Goal: Task Accomplishment & Management: Complete application form

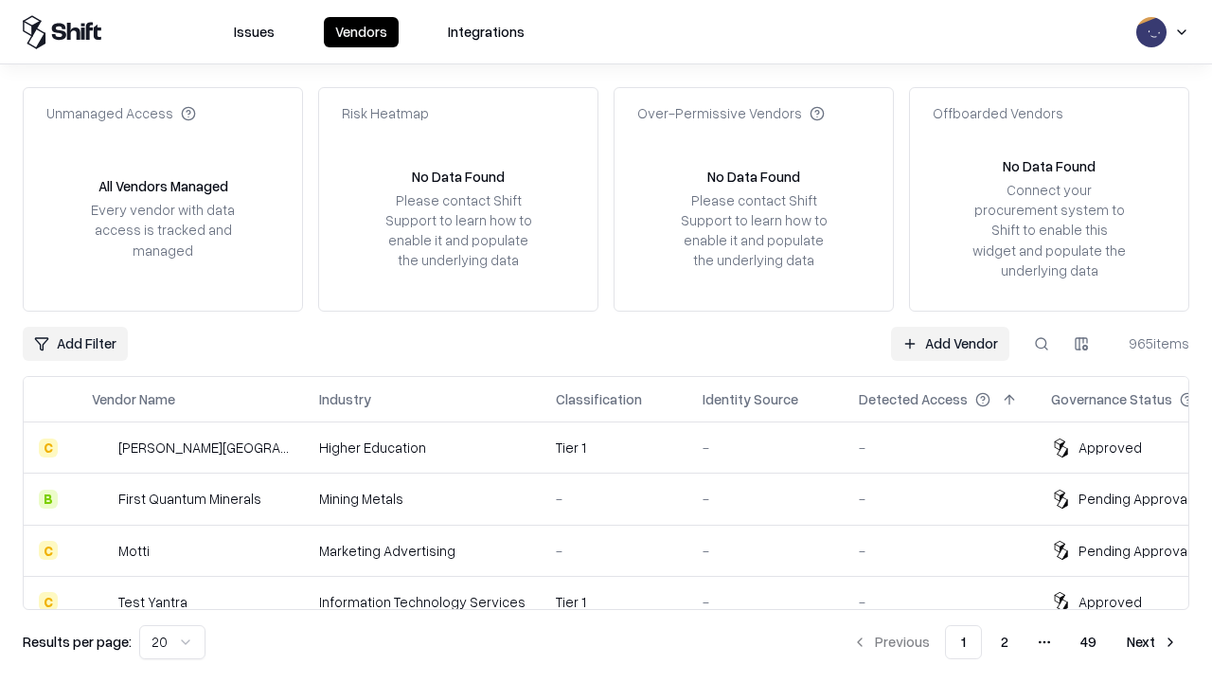
click at [950, 343] on link "Add Vendor" at bounding box center [950, 344] width 118 height 34
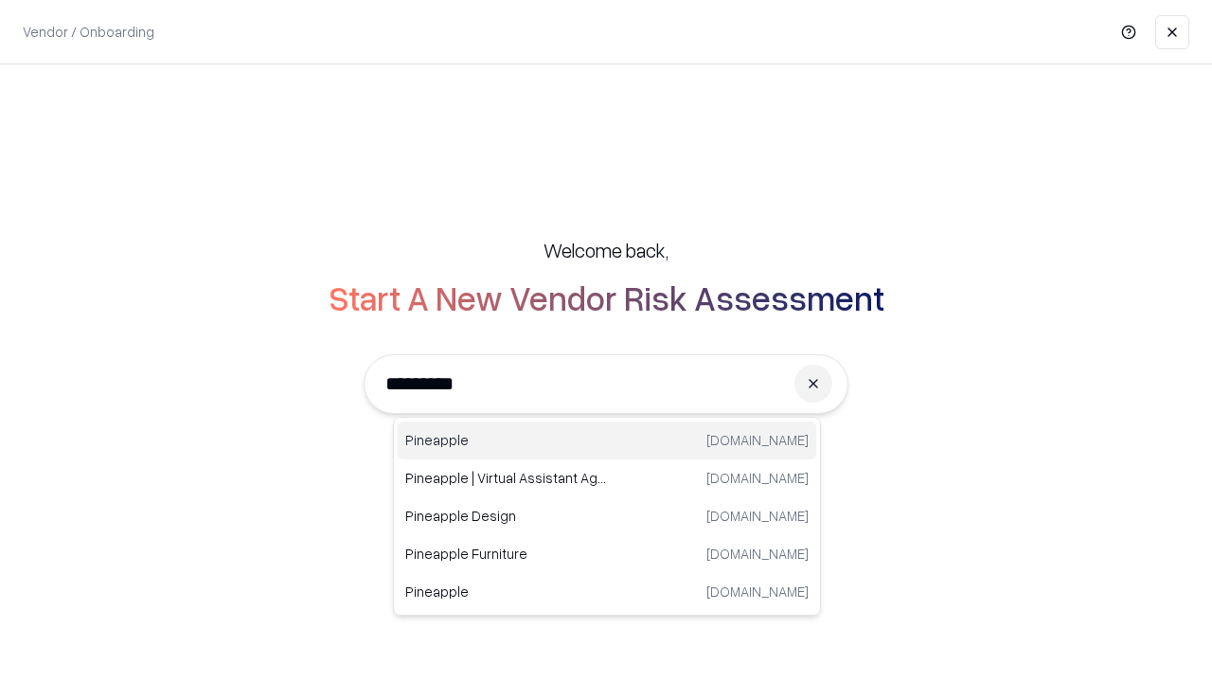
click at [607, 440] on div "Pineapple [DOMAIN_NAME]" at bounding box center [607, 440] width 418 height 38
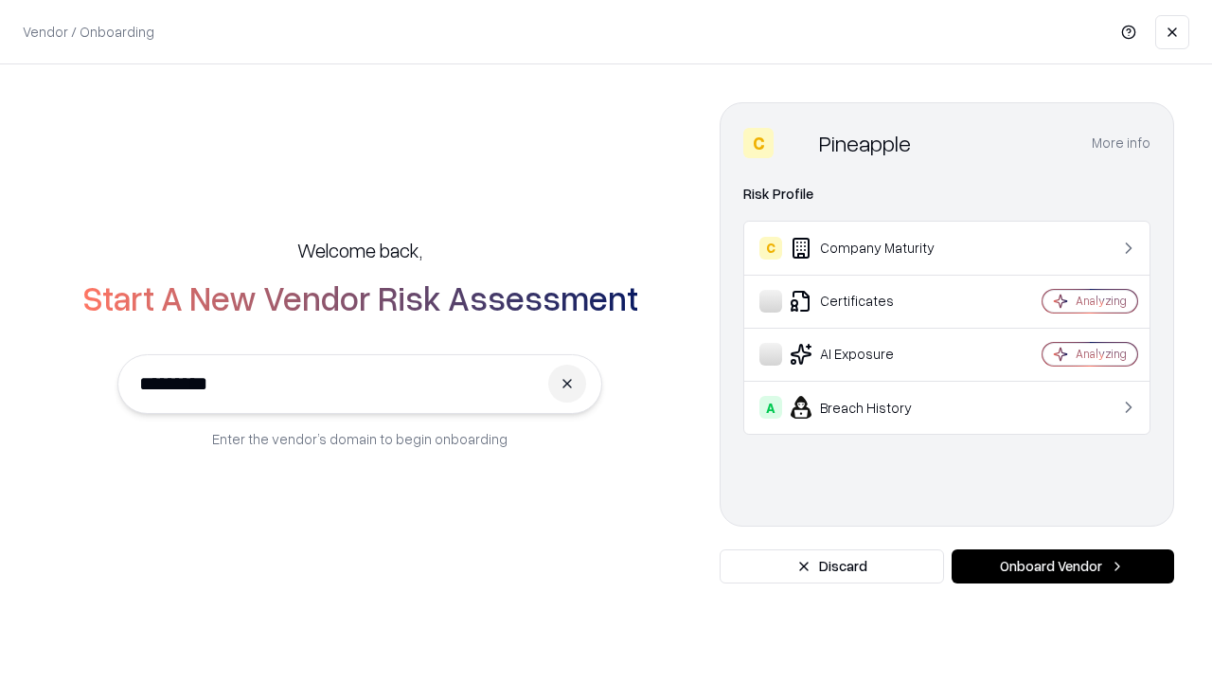
type input "*********"
click at [1062, 566] on button "Onboard Vendor" at bounding box center [1062, 566] width 222 height 34
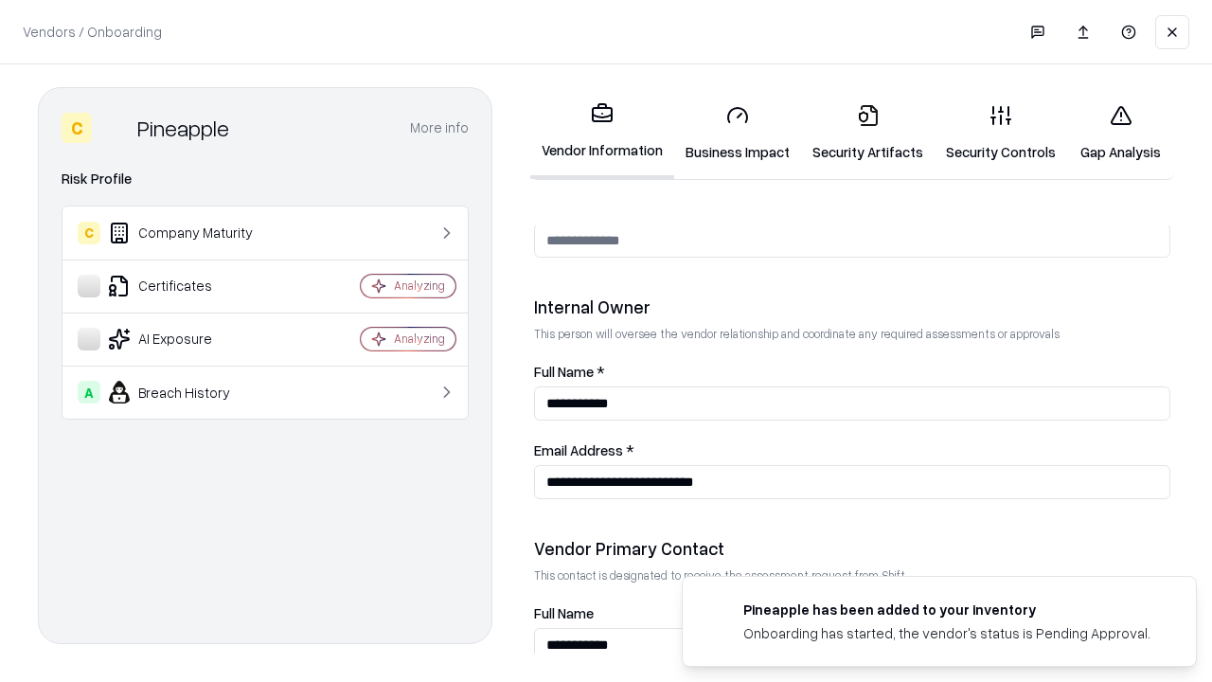
scroll to position [981, 0]
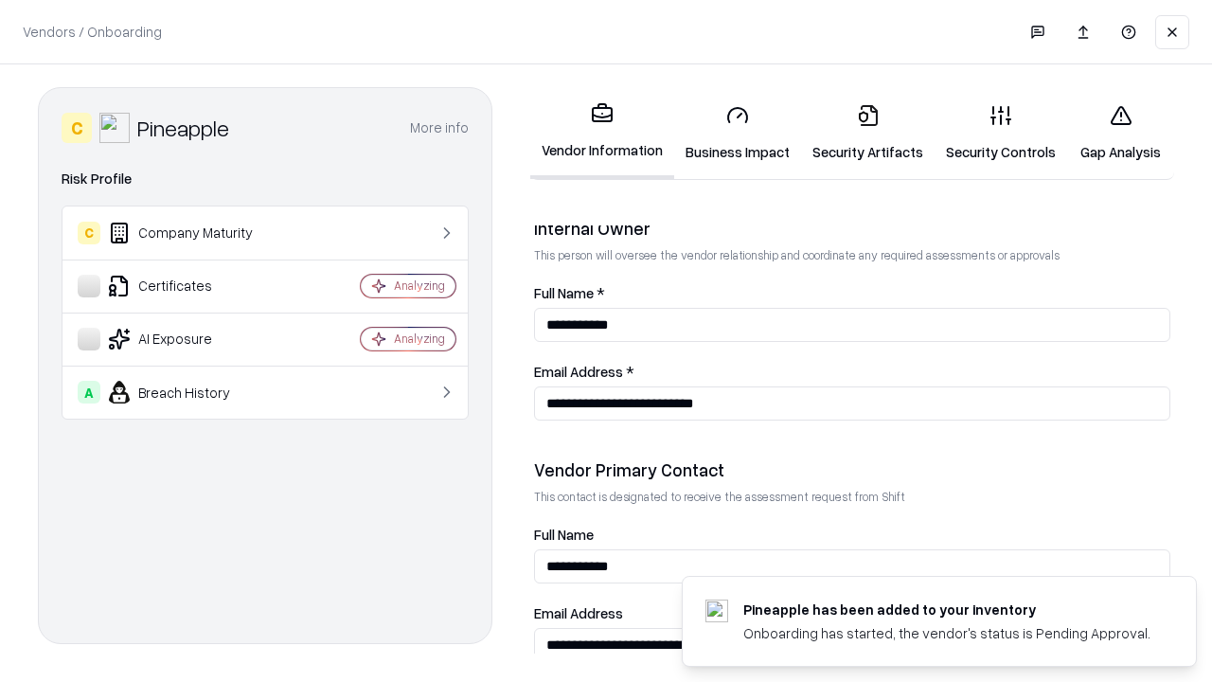
click at [867, 133] on link "Security Artifacts" at bounding box center [867, 133] width 133 height 88
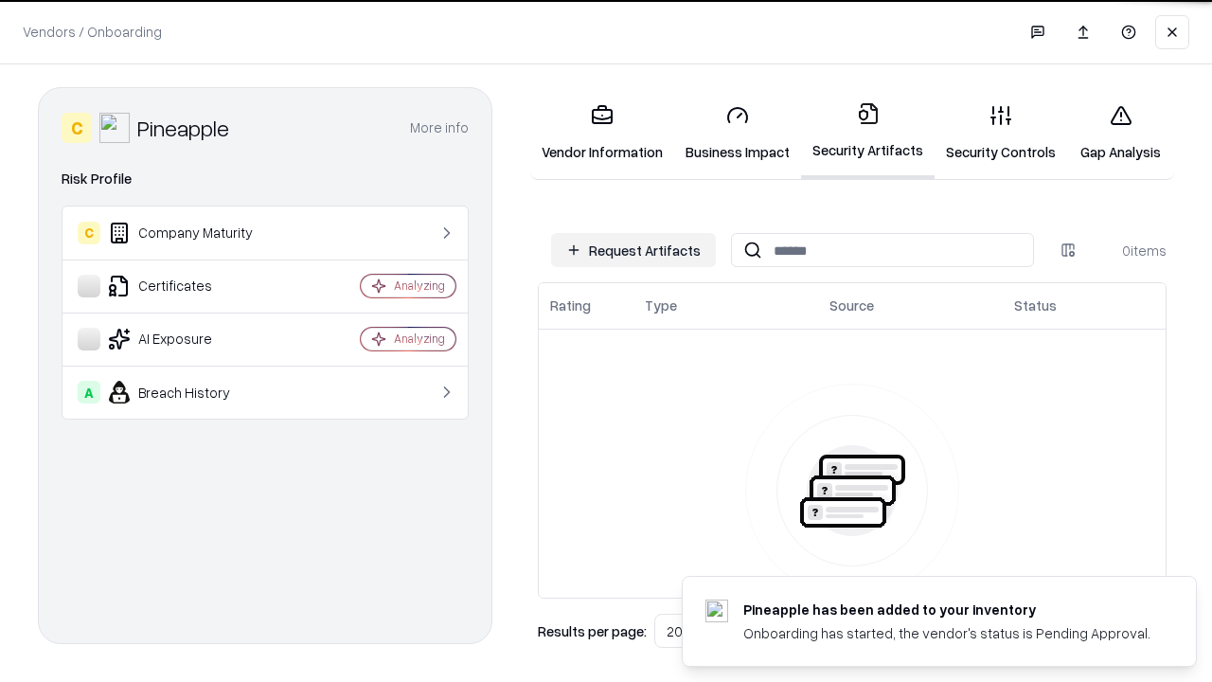
click at [633, 250] on button "Request Artifacts" at bounding box center [633, 250] width 165 height 34
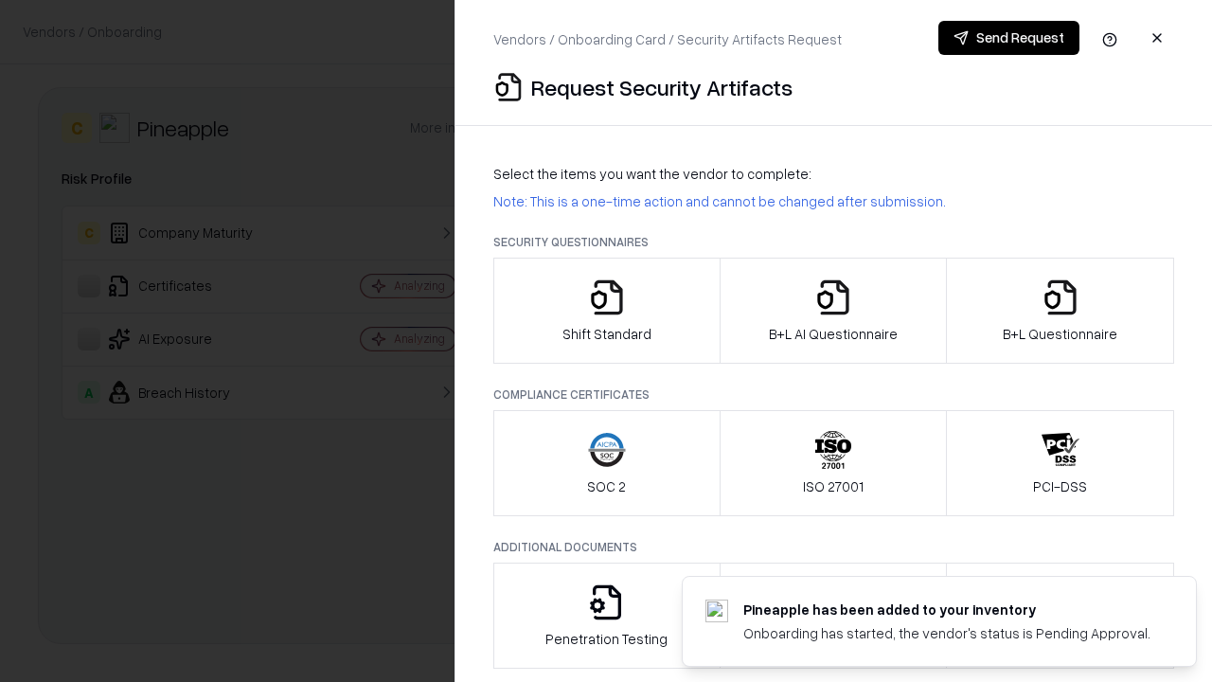
click at [1059, 311] on icon "button" at bounding box center [1060, 297] width 38 height 38
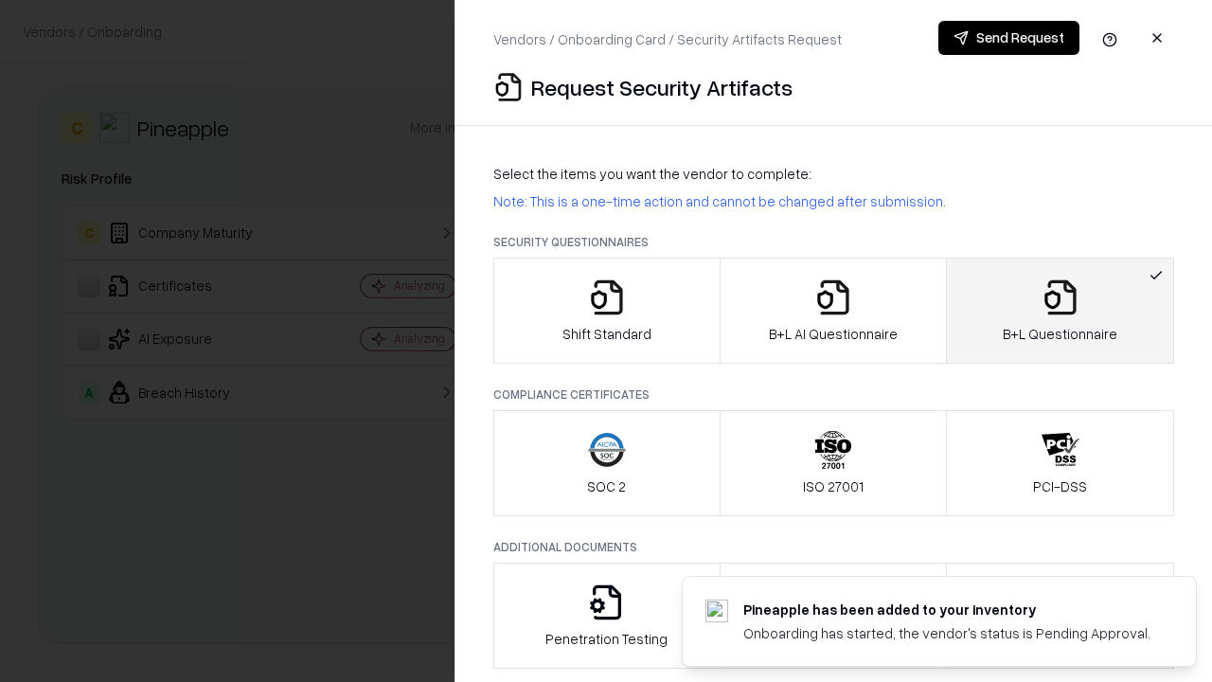
click at [832, 311] on icon "button" at bounding box center [833, 297] width 38 height 38
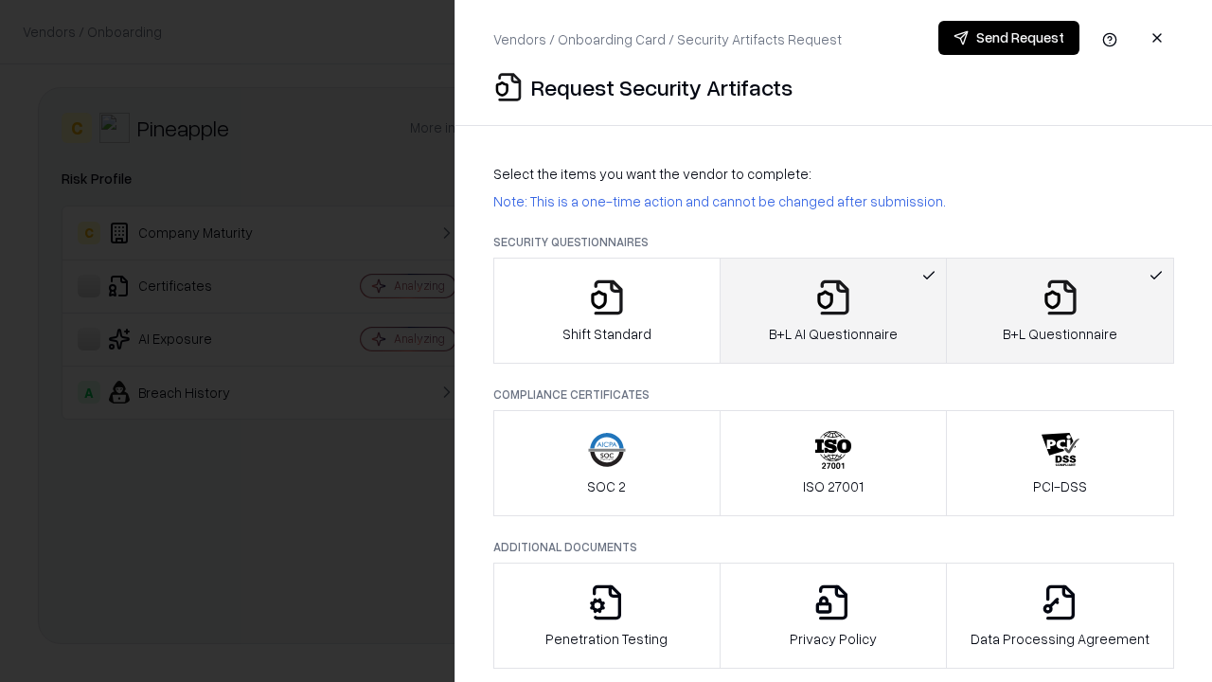
click at [1008, 38] on button "Send Request" at bounding box center [1008, 38] width 141 height 34
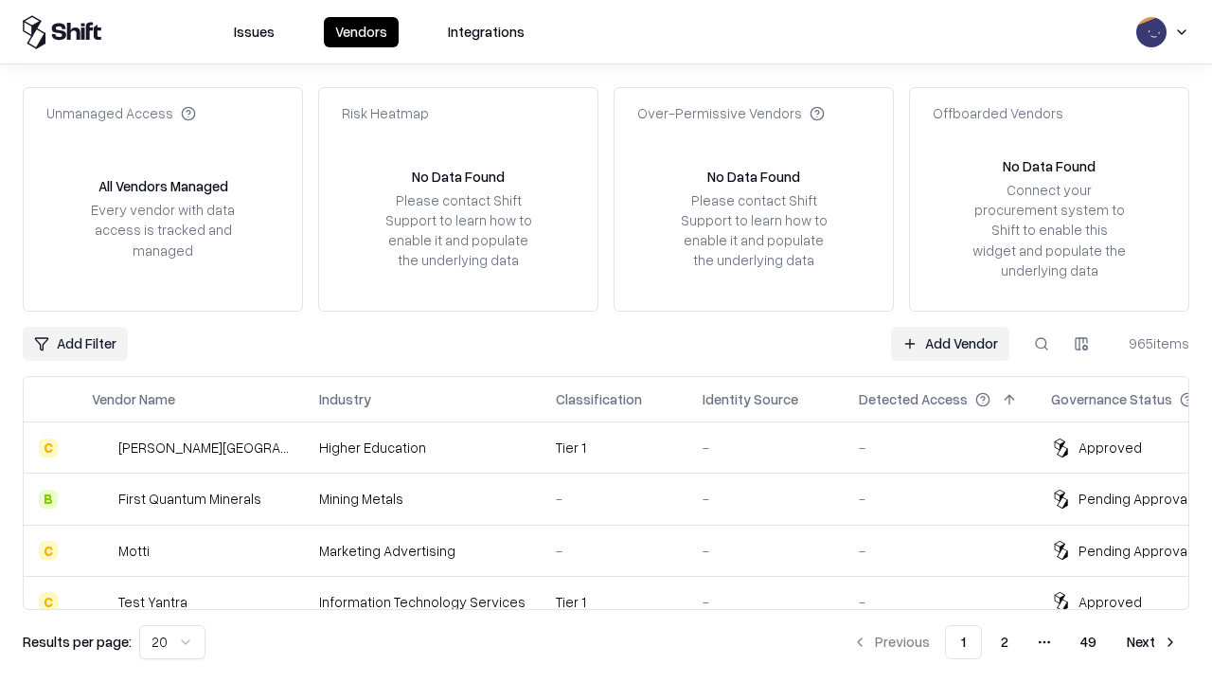
click at [950, 343] on link "Add Vendor" at bounding box center [950, 344] width 118 height 34
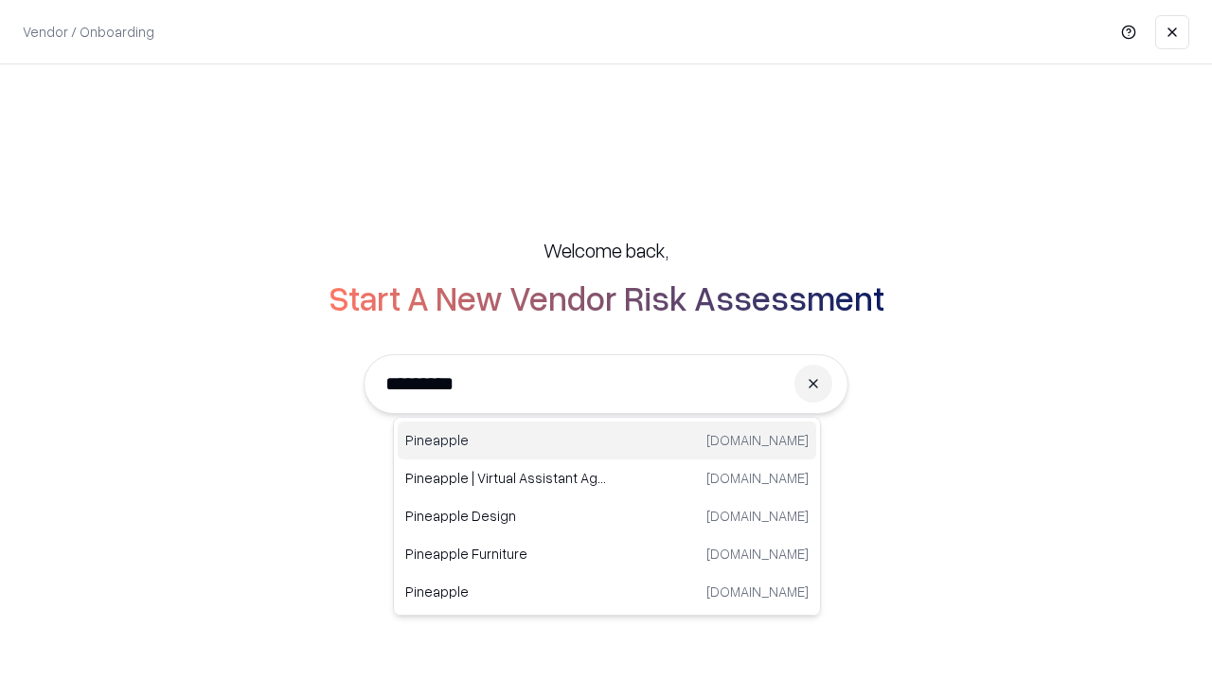
click at [607, 440] on div "Pineapple [DOMAIN_NAME]" at bounding box center [607, 440] width 418 height 38
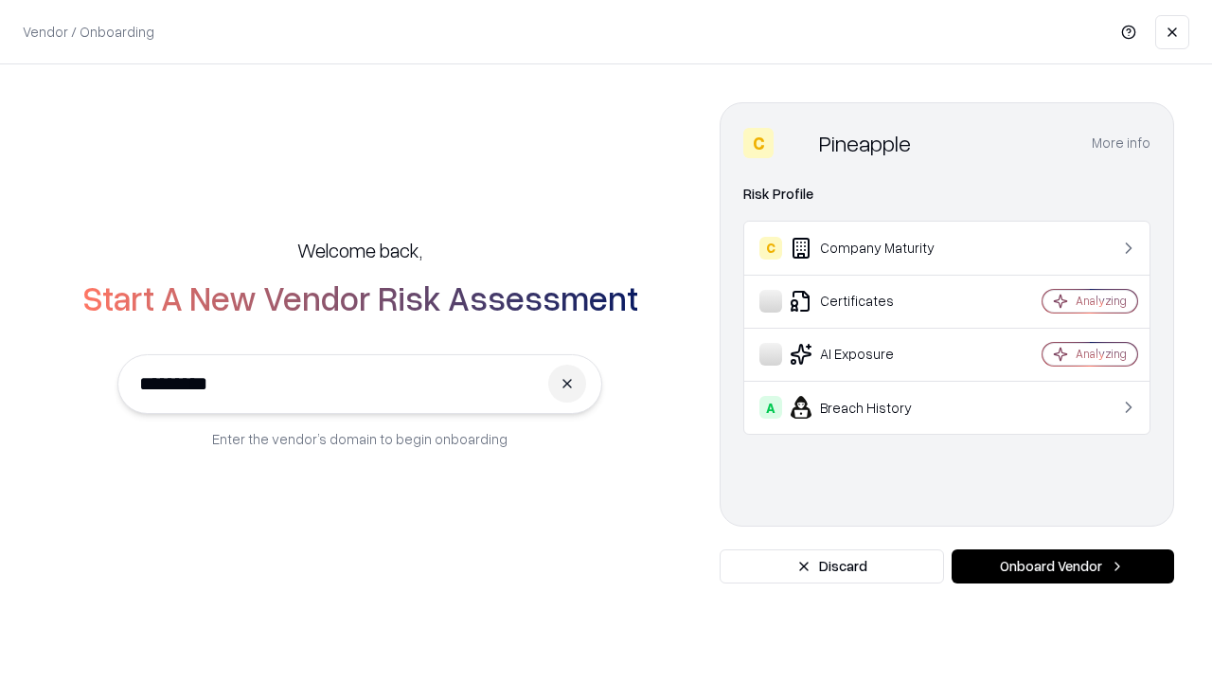
type input "*********"
click at [1062, 566] on button "Onboard Vendor" at bounding box center [1062, 566] width 222 height 34
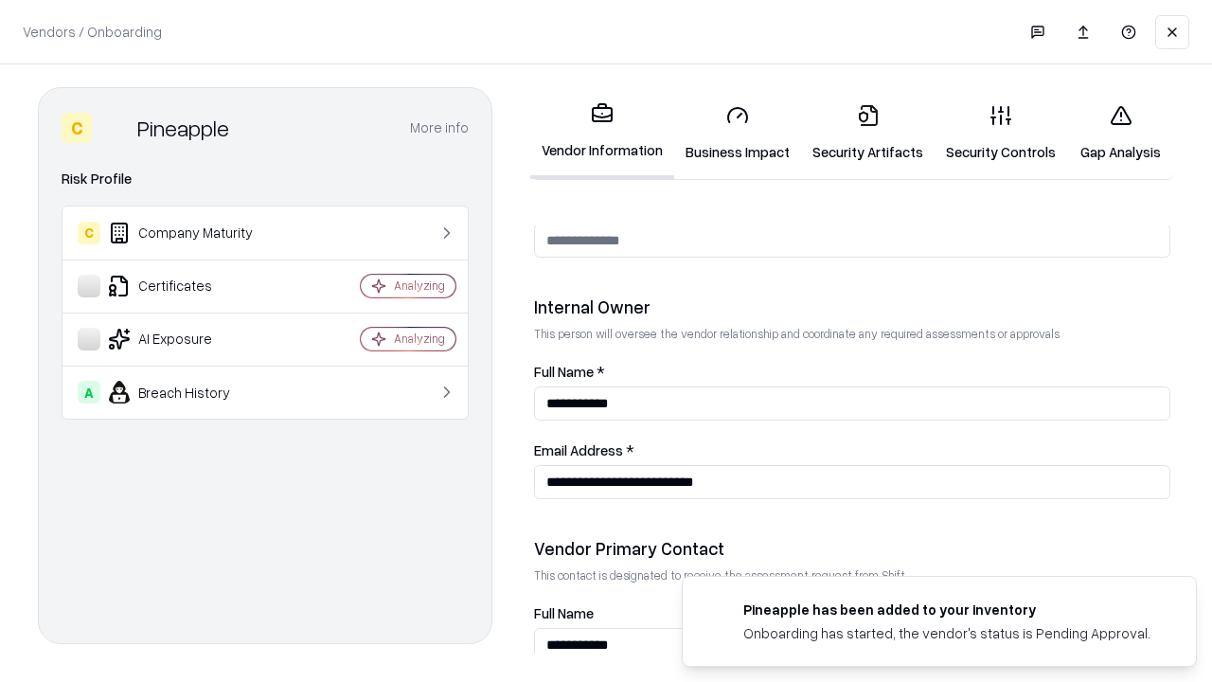
scroll to position [981, 0]
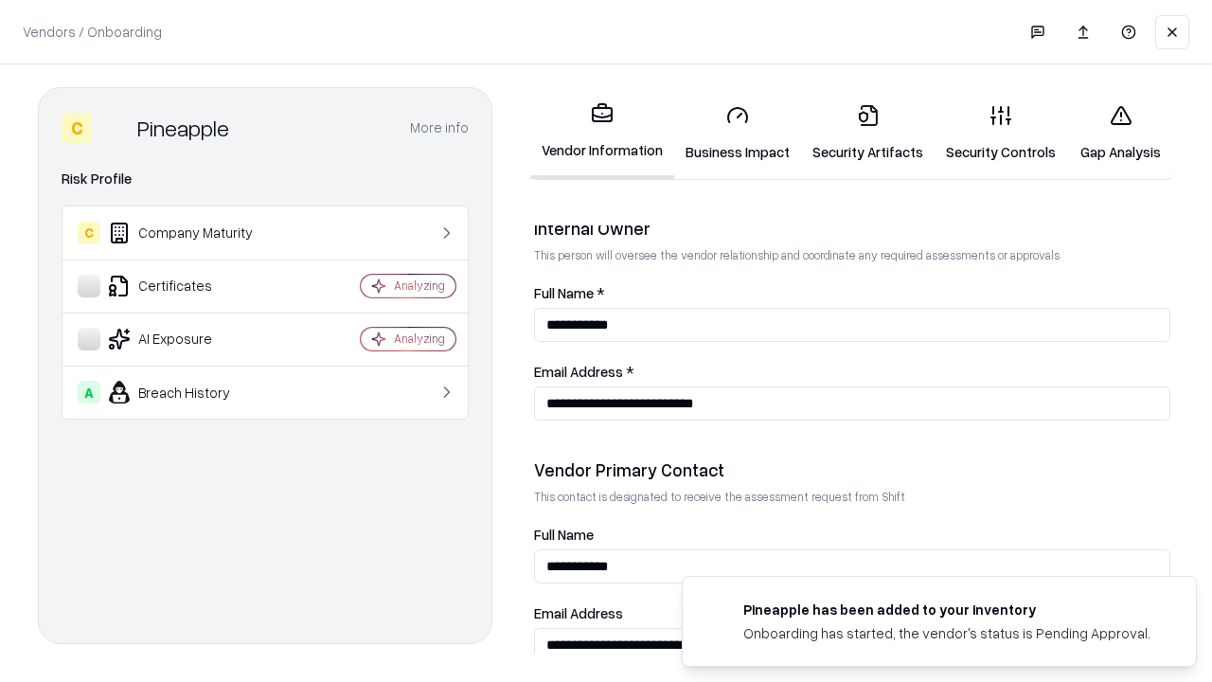
click at [1120, 133] on link "Gap Analysis" at bounding box center [1120, 133] width 107 height 88
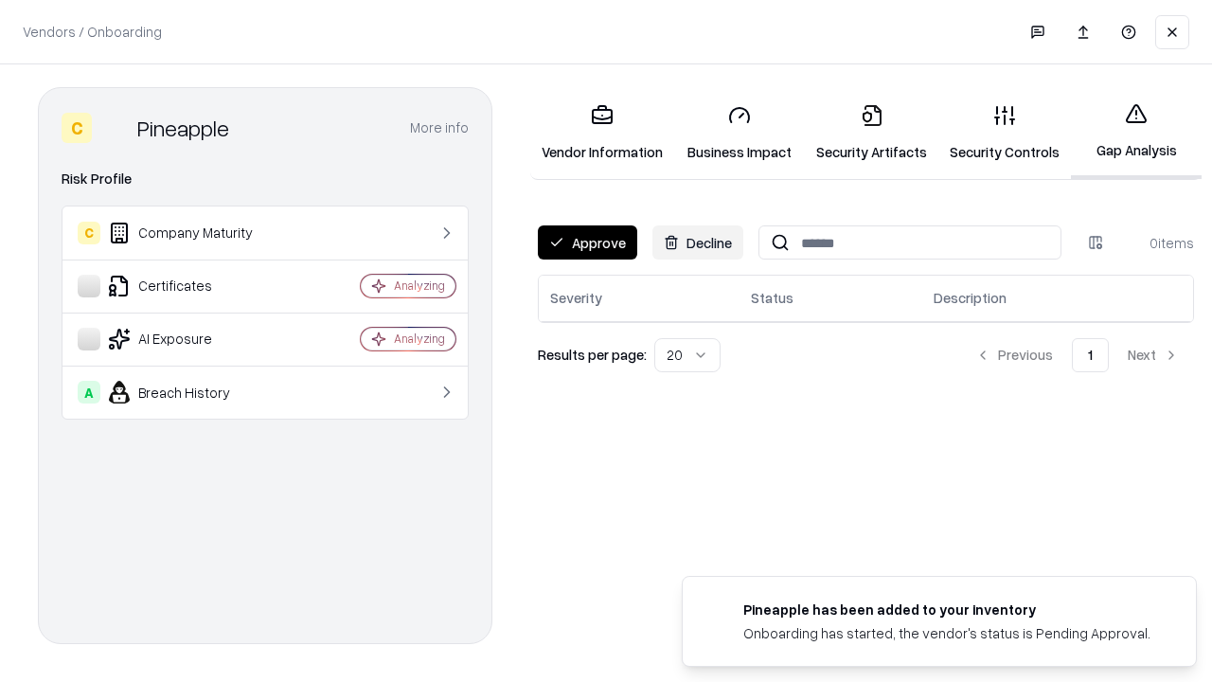
click at [587, 242] on button "Approve" at bounding box center [587, 242] width 99 height 34
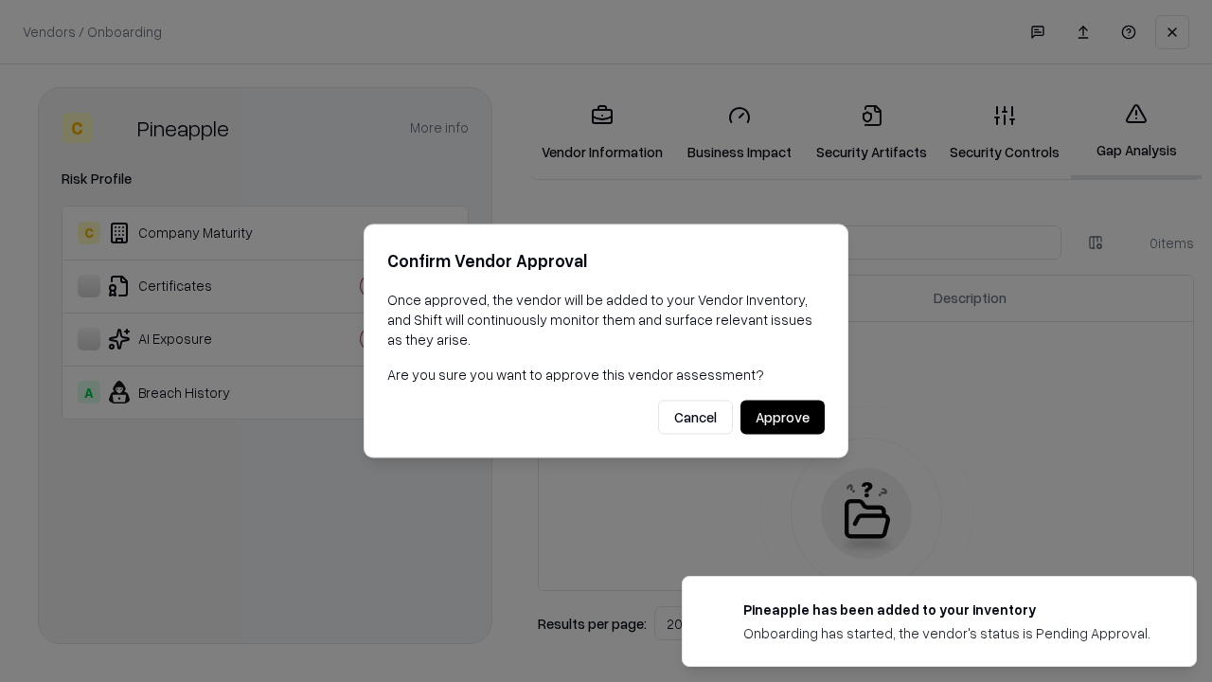
click at [782, 417] on button "Approve" at bounding box center [782, 417] width 84 height 34
